Goal: Task Accomplishment & Management: Manage account settings

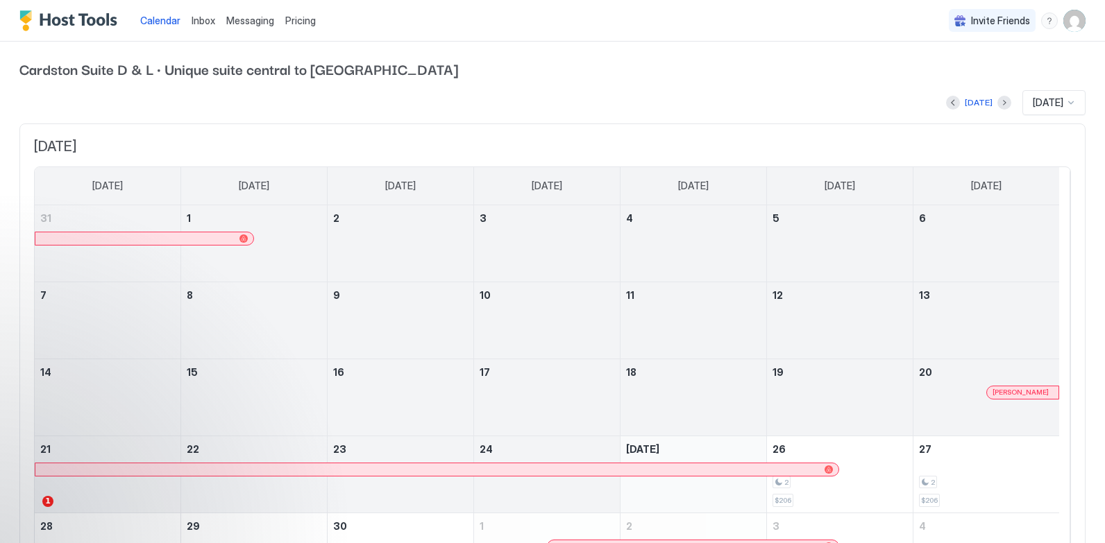
click at [296, 17] on span "Pricing" at bounding box center [300, 21] width 31 height 12
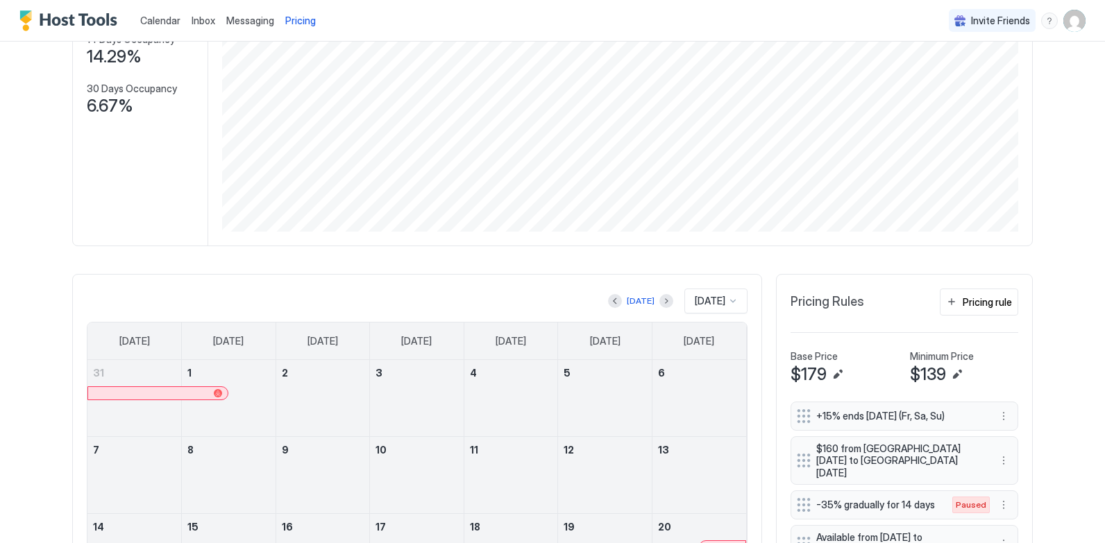
scroll to position [208, 0]
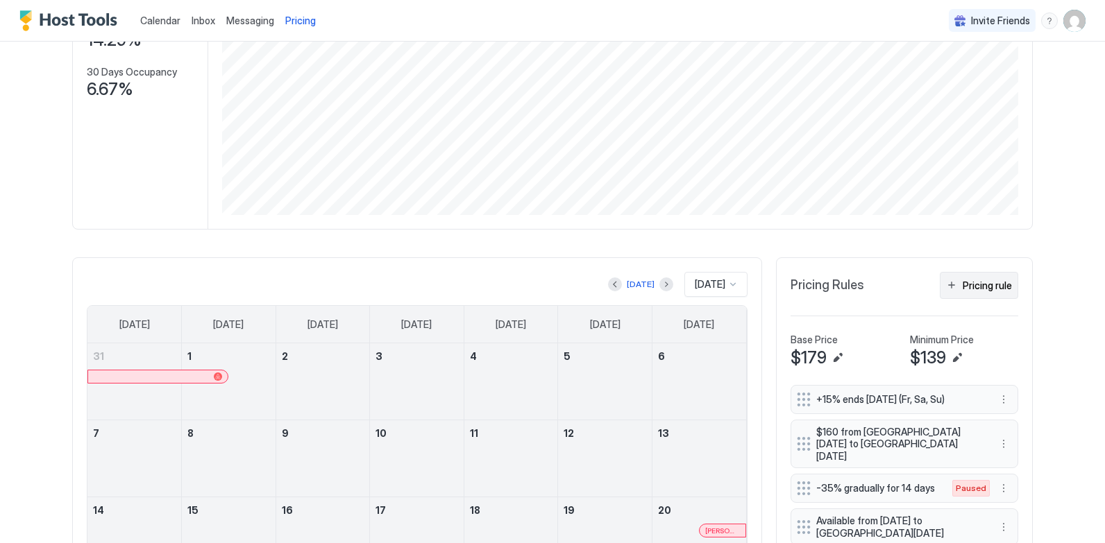
click at [974, 287] on div "Pricing rule" at bounding box center [987, 285] width 49 height 15
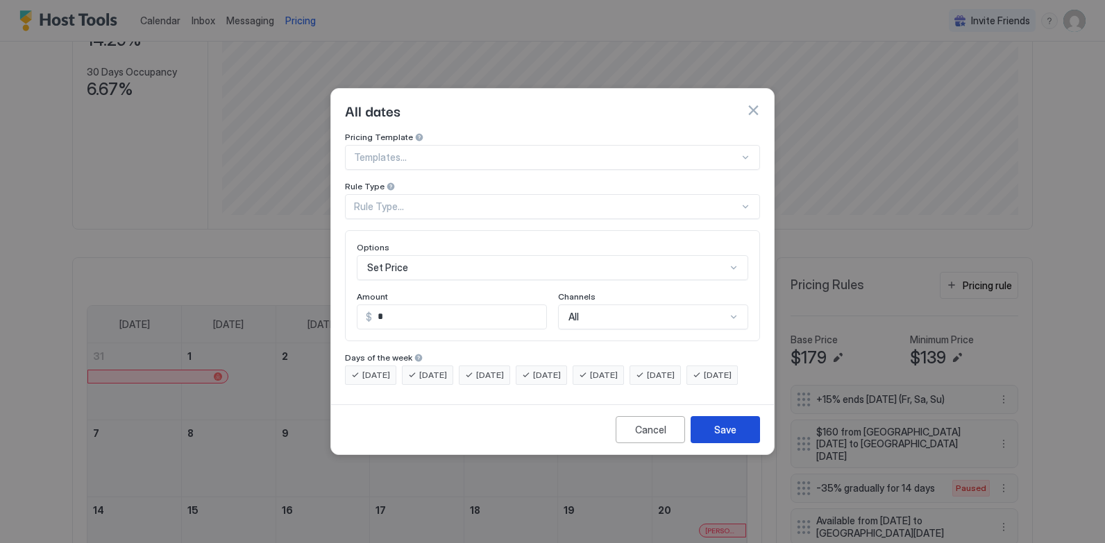
click at [731, 437] on div "Save" at bounding box center [725, 430] width 22 height 15
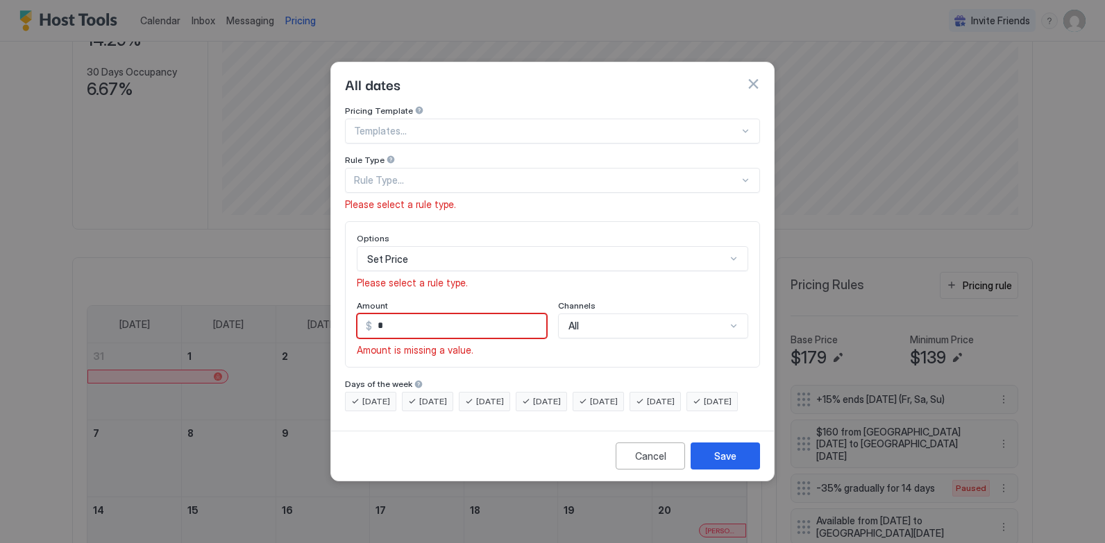
click at [748, 77] on button "button" at bounding box center [753, 84] width 14 height 14
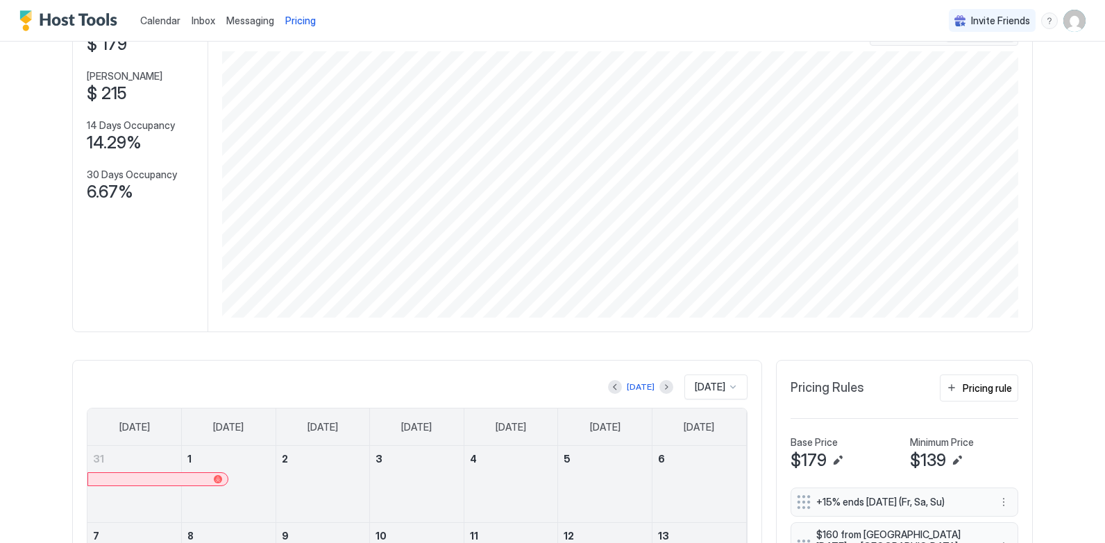
scroll to position [0, 0]
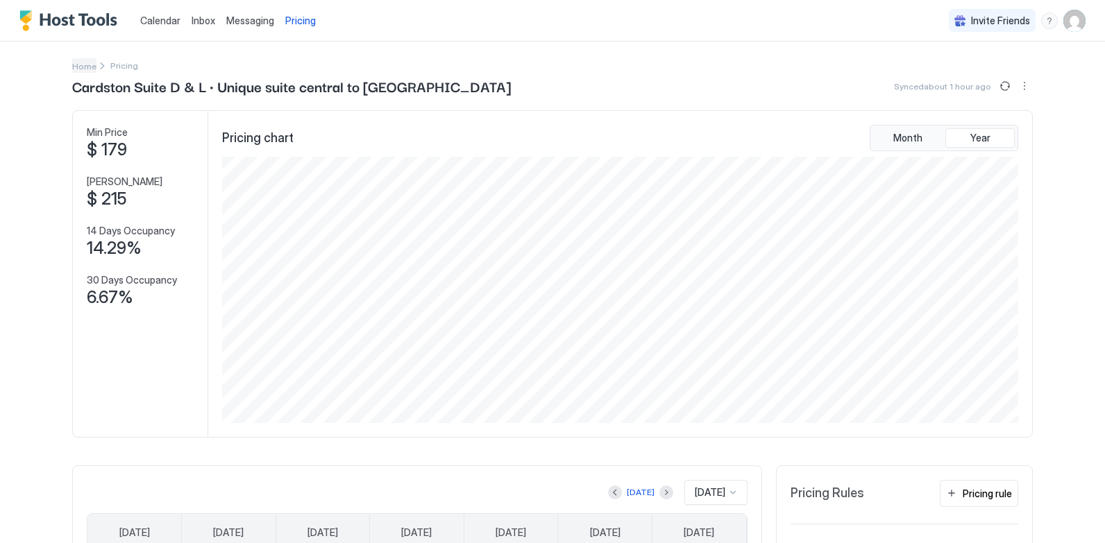
click at [78, 67] on span "Home" at bounding box center [84, 66] width 24 height 10
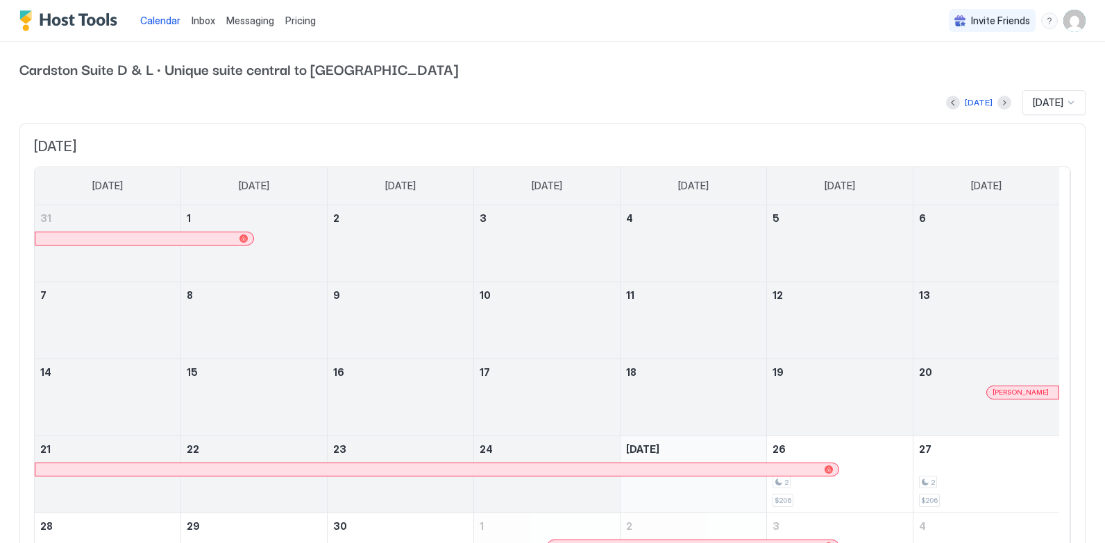
click at [1066, 21] on img "User profile" at bounding box center [1074, 21] width 22 height 22
click at [940, 77] on span "Settings" at bounding box center [938, 77] width 37 height 12
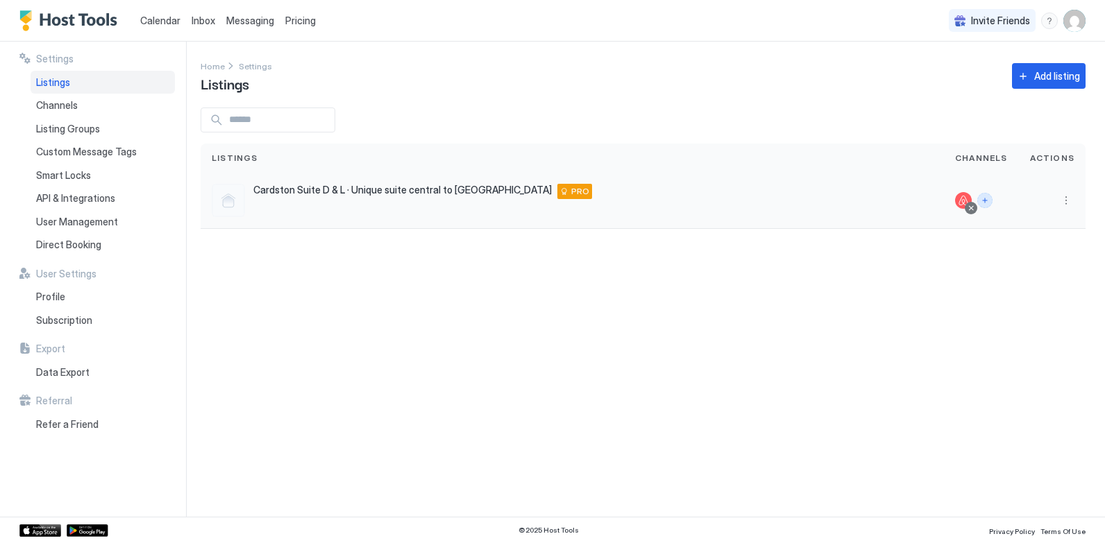
click at [965, 198] on div at bounding box center [963, 200] width 17 height 17
click at [1067, 197] on button "More options" at bounding box center [1066, 200] width 17 height 17
click at [1023, 264] on span "Listing Settings" at bounding box center [1035, 265] width 62 height 10
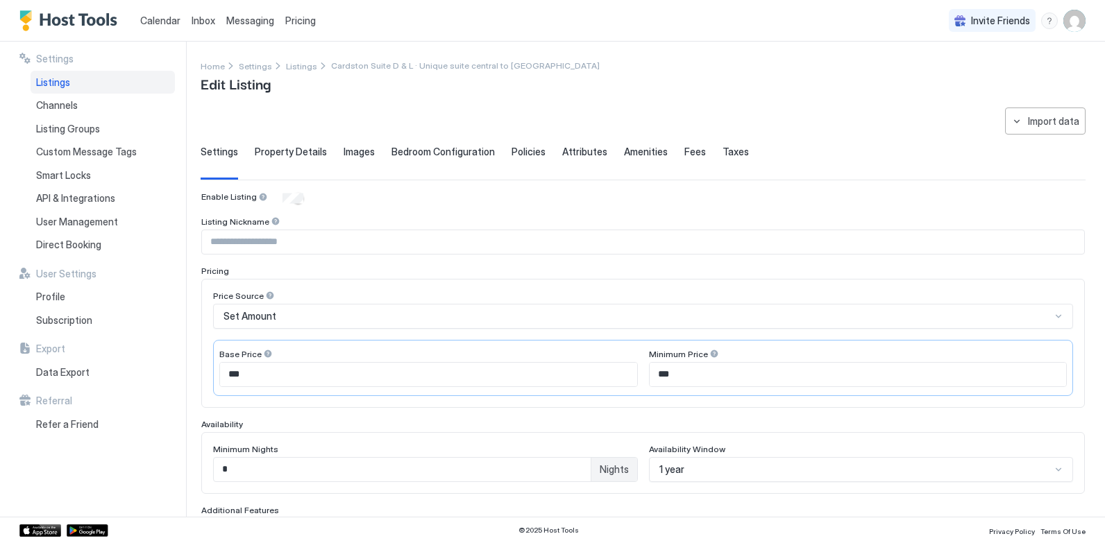
click at [230, 471] on input "*" at bounding box center [402, 470] width 377 height 24
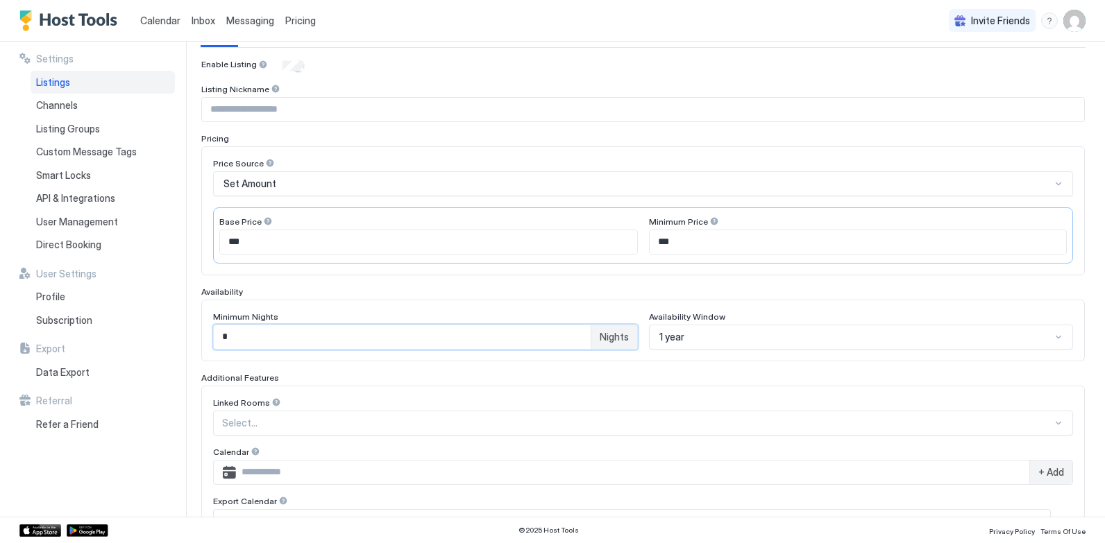
scroll to position [118, 0]
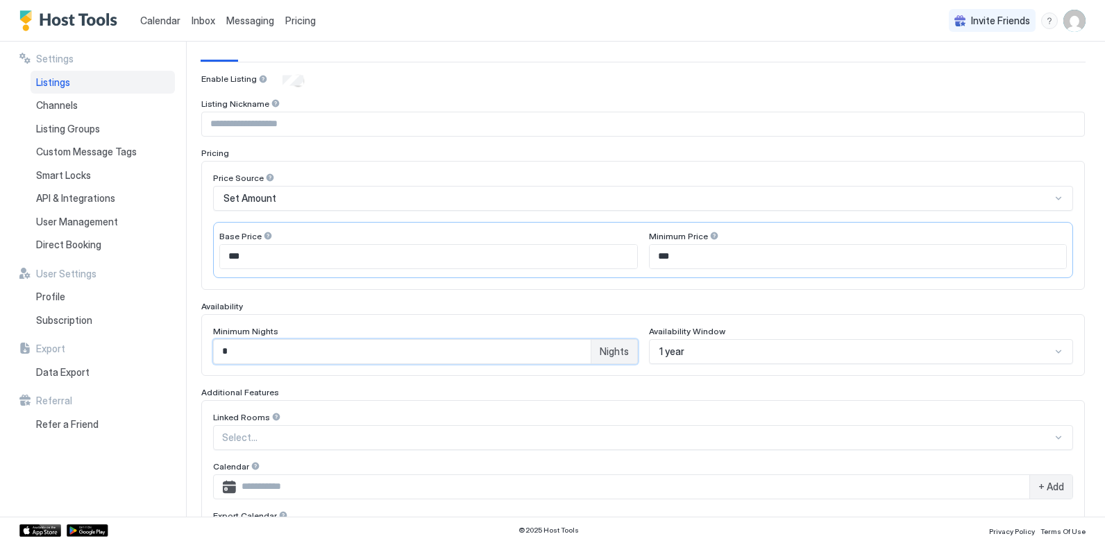
type input "*"
drag, startPoint x: 661, startPoint y: 257, endPoint x: 670, endPoint y: 307, distance: 51.6
click at [661, 259] on input "***" at bounding box center [858, 257] width 417 height 24
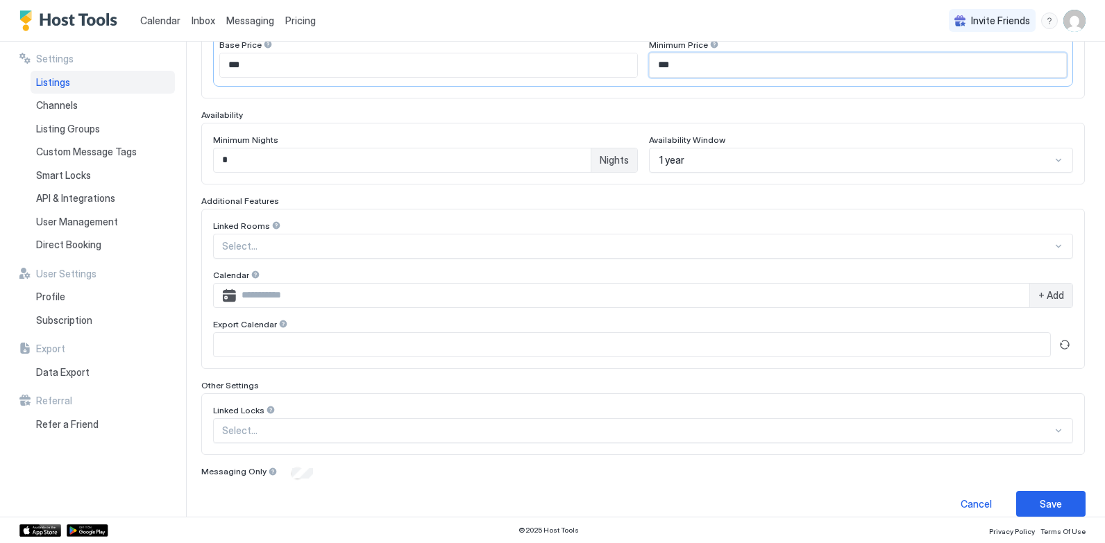
scroll to position [326, 0]
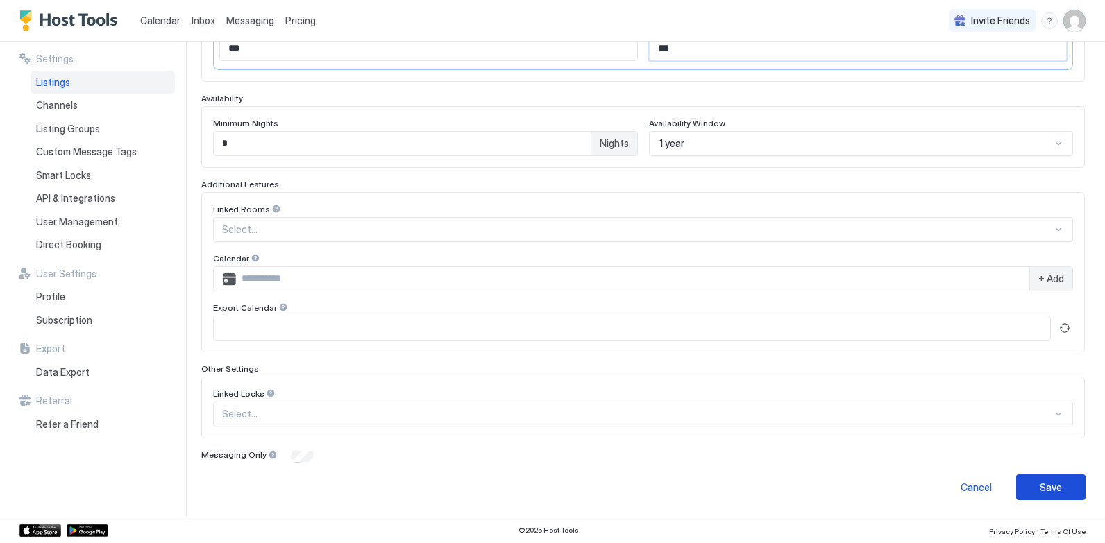
type input "***"
click at [1044, 484] on div "Save" at bounding box center [1051, 487] width 22 height 15
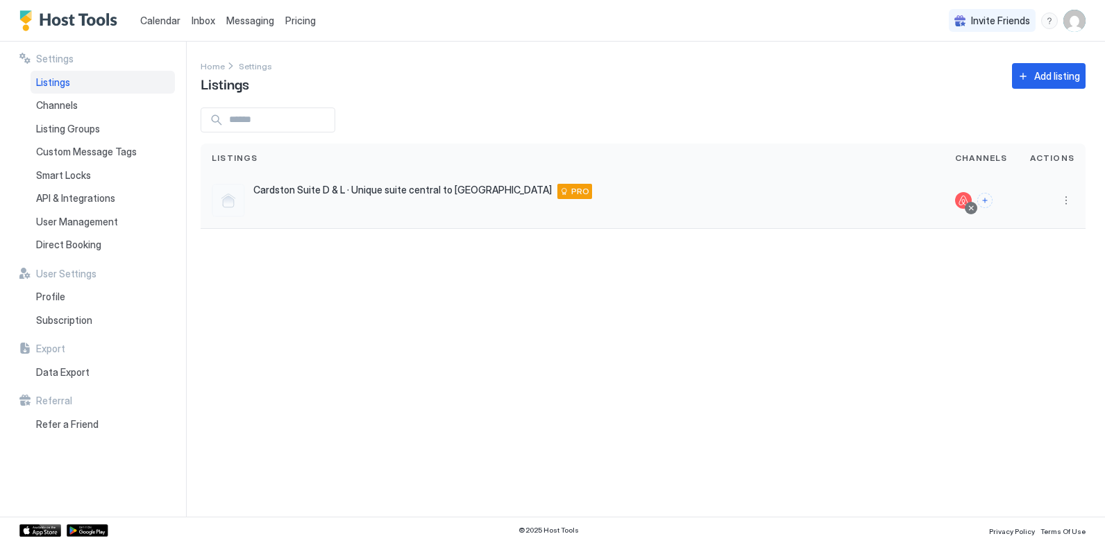
click at [965, 200] on div at bounding box center [963, 200] width 17 height 17
click at [1069, 198] on button "More options" at bounding box center [1066, 200] width 17 height 17
click at [1025, 264] on span "Listing Settings" at bounding box center [1035, 265] width 62 height 10
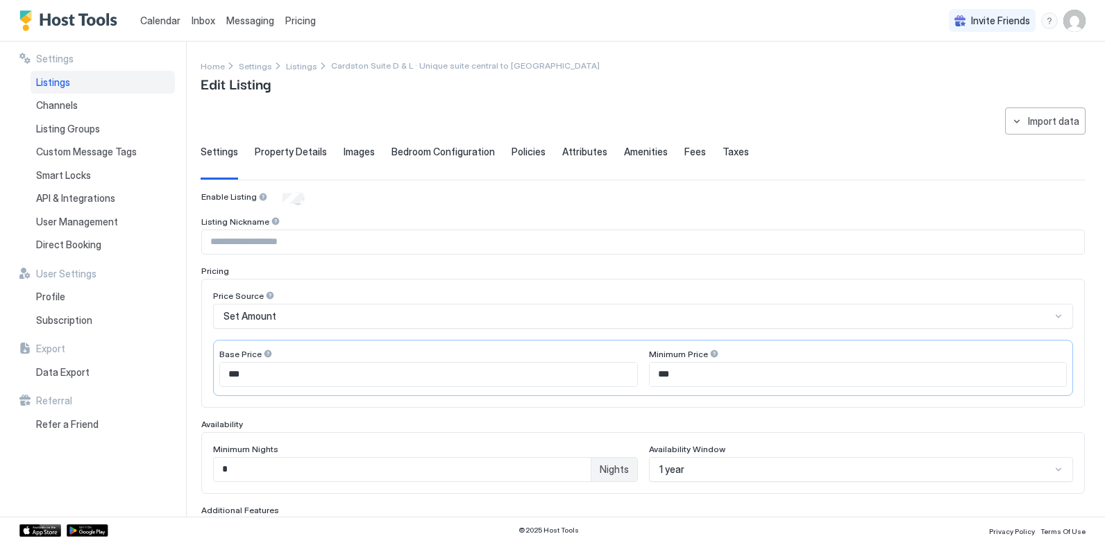
type input "***"
type input "*"
click at [1077, 22] on img "User profile" at bounding box center [1074, 21] width 22 height 22
click at [949, 99] on span "Logout" at bounding box center [946, 101] width 31 height 12
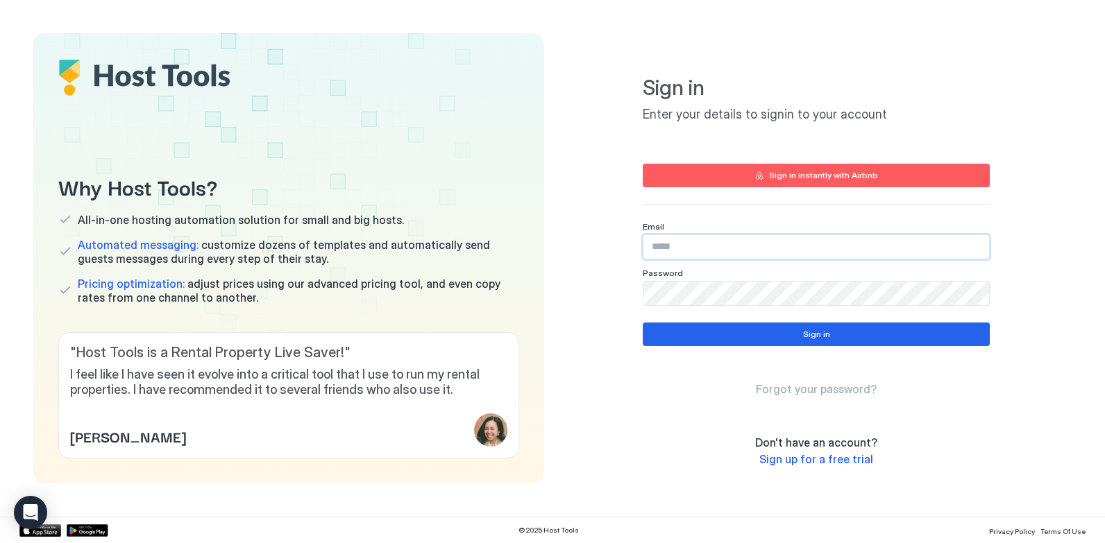
click at [688, 246] on input "Input Field" at bounding box center [816, 247] width 346 height 24
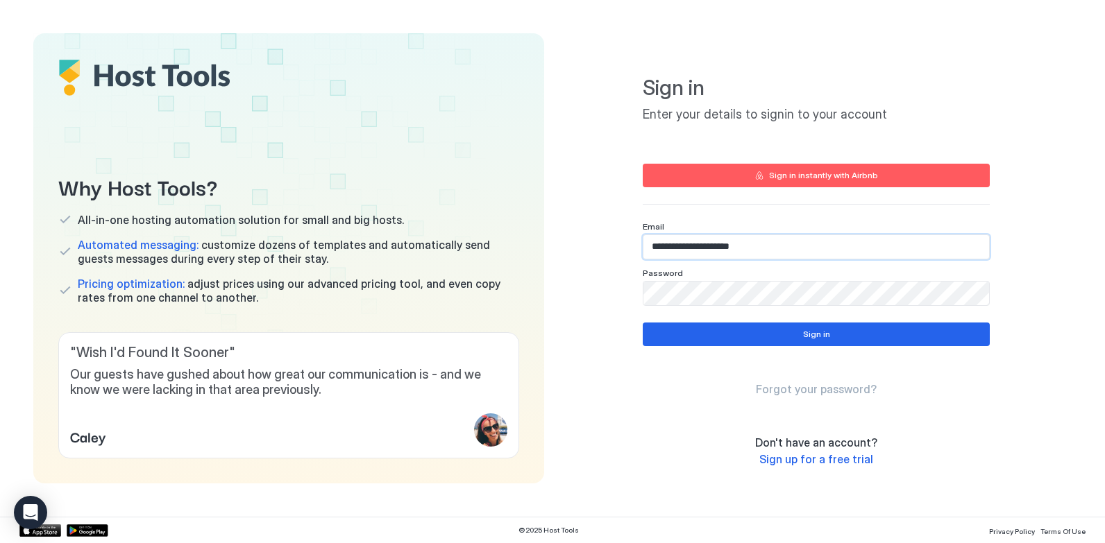
type input "**********"
click at [814, 334] on div "Sign in" at bounding box center [816, 334] width 27 height 12
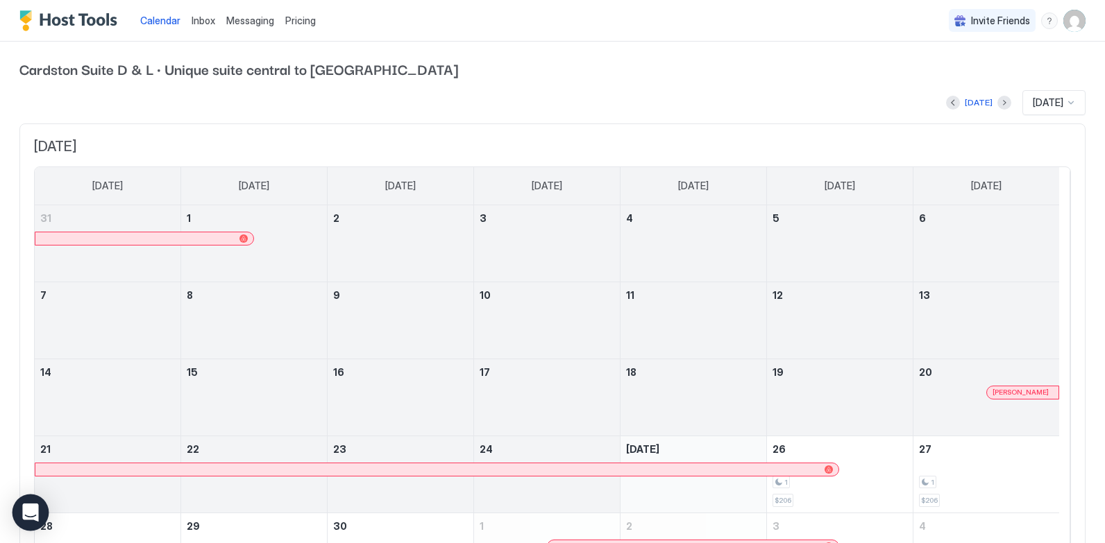
click at [27, 510] on icon "Open Intercom Messenger" at bounding box center [30, 513] width 16 height 18
